Goal: Check status: Check status

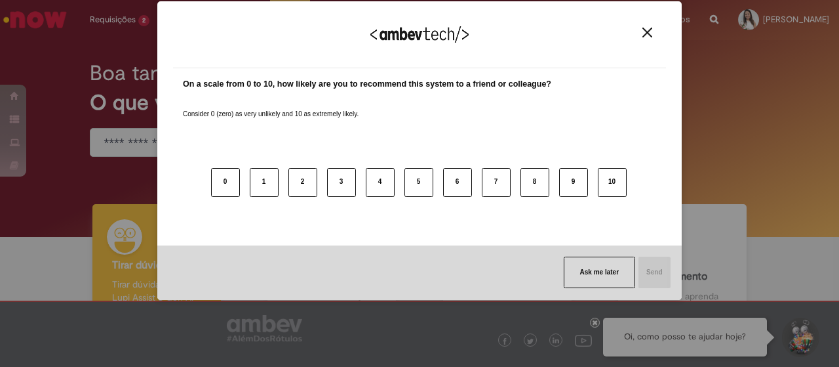
click at [643, 29] on img "Close" at bounding box center [648, 33] width 10 height 10
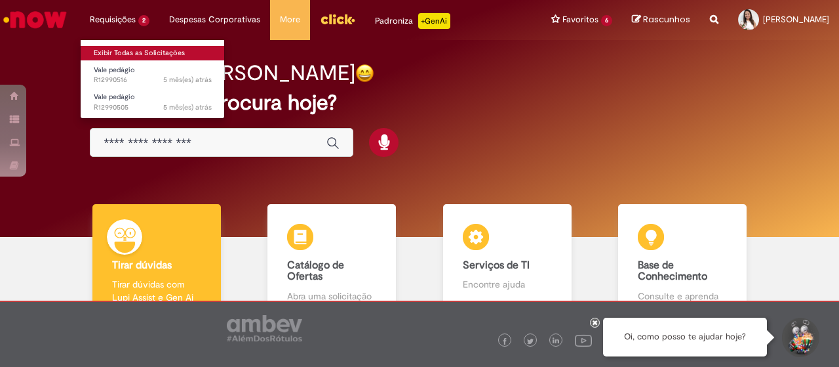
click at [127, 47] on link "Exibir Todas as Solicitações" at bounding box center [153, 53] width 144 height 14
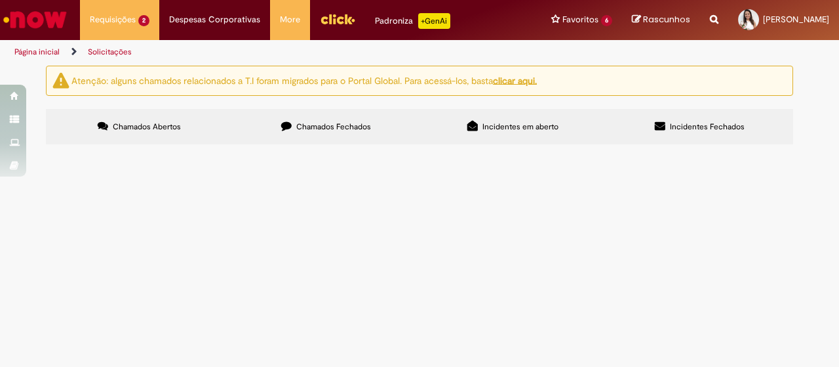
click at [515, 130] on span "Incidentes em aberto" at bounding box center [521, 126] width 76 height 10
click at [344, 124] on span "Chamados Fechados" at bounding box center [333, 126] width 75 height 10
click at [0, 0] on span "Reclassificação de CMI com destino caindo como origem (logoplaste)" at bounding box center [0, 0] width 0 height 0
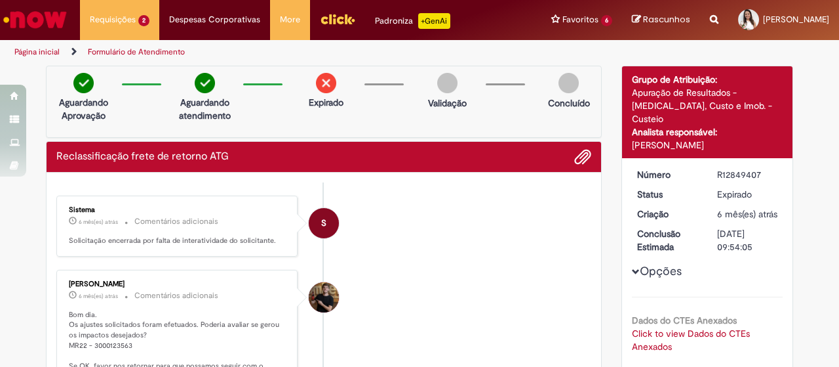
drag, startPoint x: 712, startPoint y: 175, endPoint x: 755, endPoint y: 177, distance: 42.7
click at [755, 177] on div "R12849407" at bounding box center [747, 174] width 61 height 13
copy div "R12849407"
